Goal: Navigation & Orientation: Find specific page/section

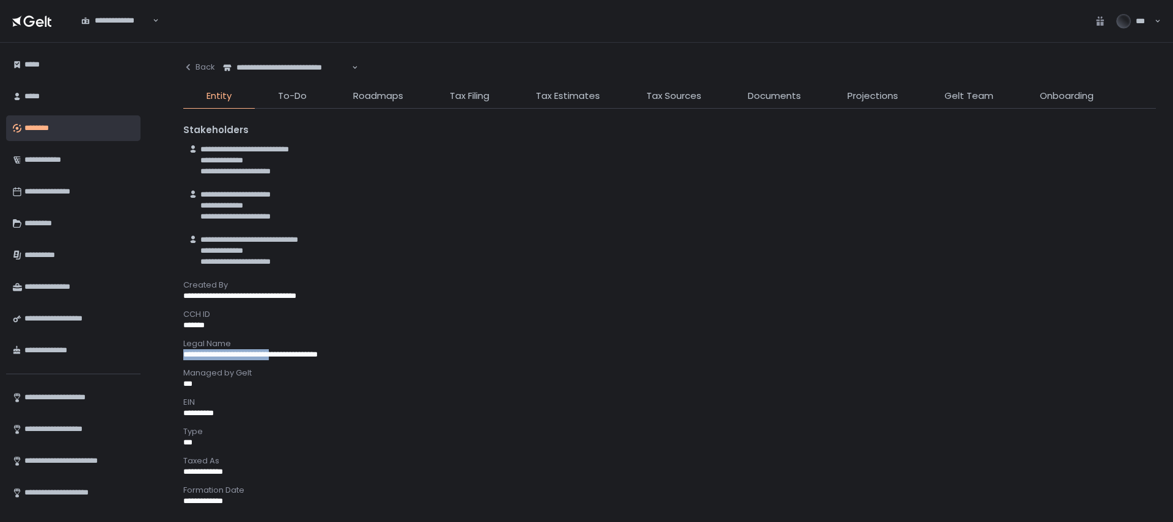
scroll to position [231, 0]
